Goal: Check status: Check status

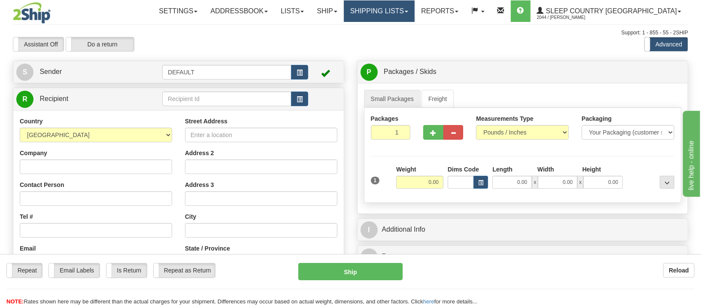
click at [415, 15] on link "Shipping lists" at bounding box center [379, 10] width 71 height 21
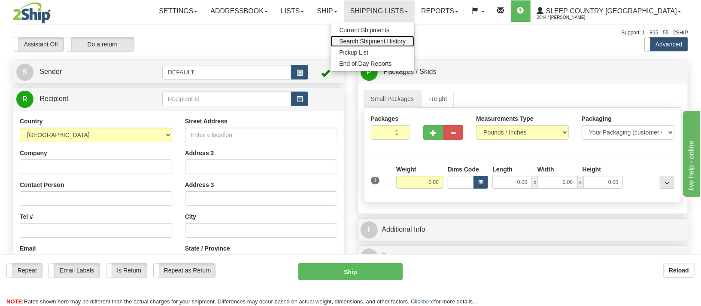
click at [406, 42] on span "Search Shipment History" at bounding box center [372, 41] width 67 height 7
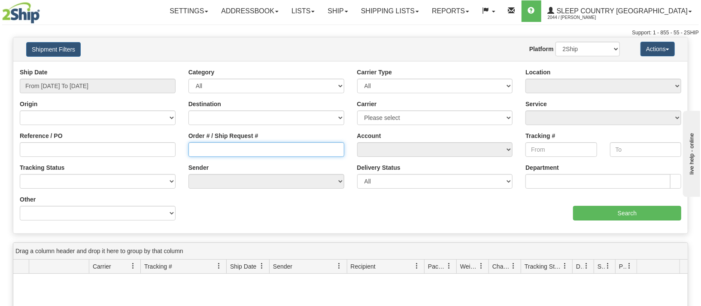
click at [234, 152] on input "Order # / Ship Request #" at bounding box center [266, 149] width 156 height 15
paste input "1056623"
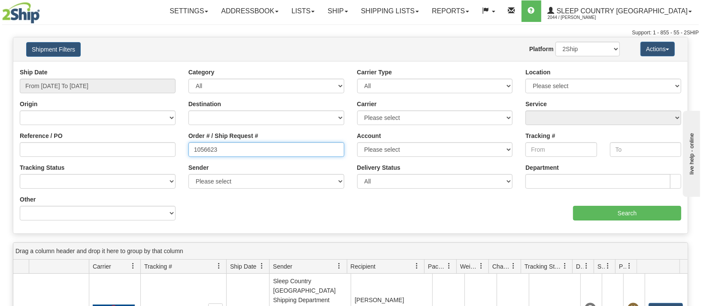
type input "1056623"
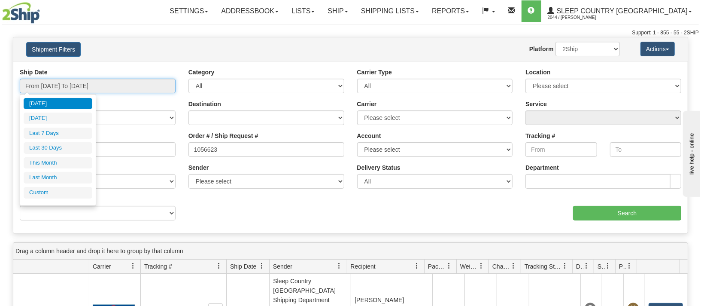
click at [71, 86] on input "From 09/08/2025 To 09/09/2025" at bounding box center [98, 86] width 156 height 15
click at [57, 148] on li "Last 30 Days" at bounding box center [58, 148] width 69 height 12
type input "From 08/11/2025 To 09/09/2025"
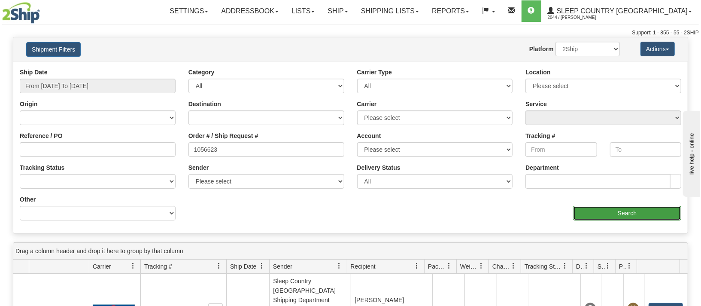
click at [634, 210] on input "Search" at bounding box center [627, 213] width 108 height 15
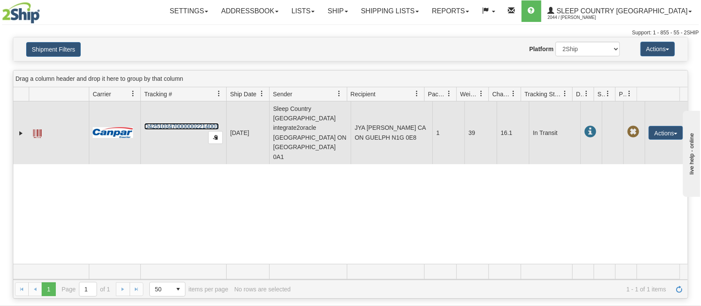
click at [173, 123] on link "D425103470000002214001" at bounding box center [181, 126] width 75 height 7
